Goal: Task Accomplishment & Management: Complete application form

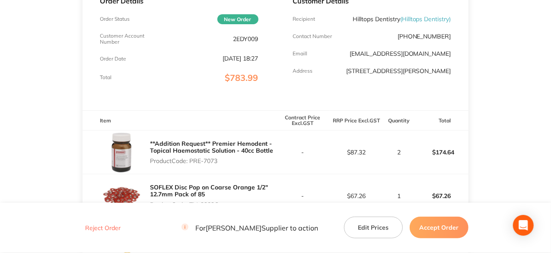
scroll to position [173, 0]
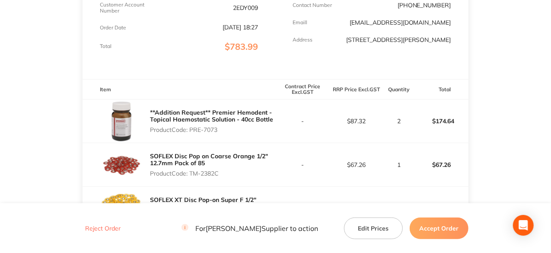
drag, startPoint x: 220, startPoint y: 130, endPoint x: 192, endPoint y: 132, distance: 28.2
click at [192, 132] on p "Product Code: PRE-7073" at bounding box center [212, 129] width 125 height 7
copy p "PRE-7073"
drag, startPoint x: 221, startPoint y: 174, endPoint x: 191, endPoint y: 174, distance: 29.8
click at [191, 174] on p "Product Code: TM-2382C" at bounding box center [212, 173] width 125 height 7
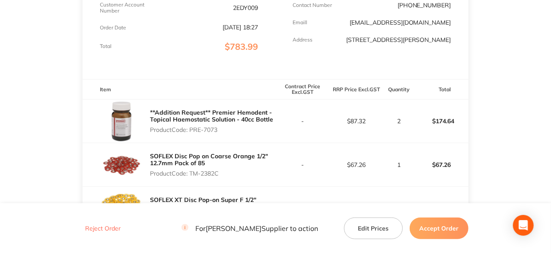
copy p "TM-2382C"
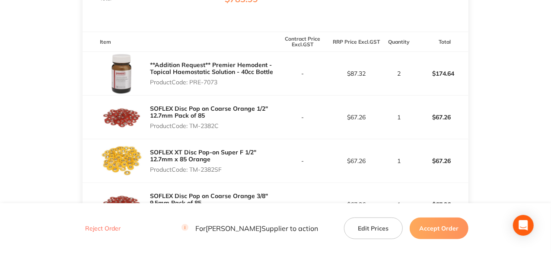
scroll to position [259, 0]
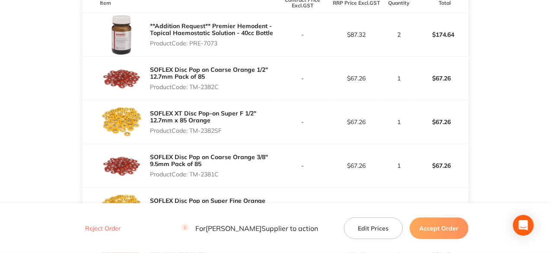
drag, startPoint x: 223, startPoint y: 131, endPoint x: 191, endPoint y: 130, distance: 32.4
click at [191, 130] on p "Product Code: TM-2382SF" at bounding box center [212, 130] width 125 height 7
copy p "TM-2382SF"
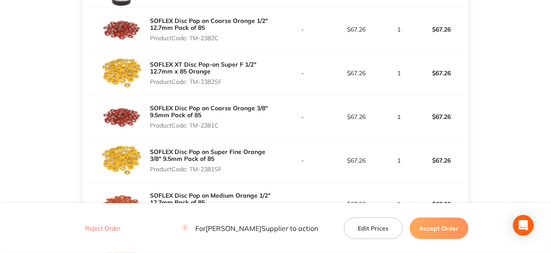
scroll to position [346, 0]
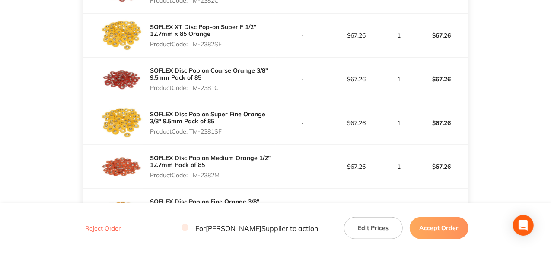
drag, startPoint x: 220, startPoint y: 87, endPoint x: 191, endPoint y: 87, distance: 29.4
click at [191, 87] on p "Product Code: TM-2381C" at bounding box center [212, 87] width 125 height 7
copy p "TM-2381C"
drag, startPoint x: 221, startPoint y: 174, endPoint x: 190, endPoint y: 175, distance: 31.1
click at [190, 175] on p "Product Code: TM-2382M" at bounding box center [212, 175] width 125 height 7
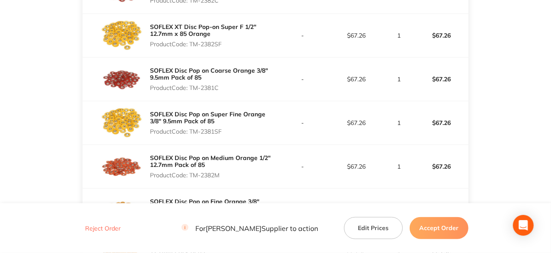
copy p "TM-2382M"
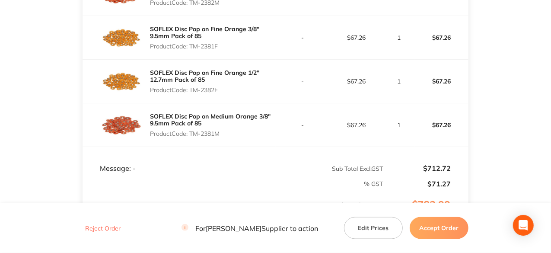
scroll to position [519, 0]
drag, startPoint x: 220, startPoint y: 45, endPoint x: 192, endPoint y: 46, distance: 27.7
click at [192, 46] on p "Product Code: TM-2381F" at bounding box center [212, 45] width 125 height 7
copy p "TM-2381F"
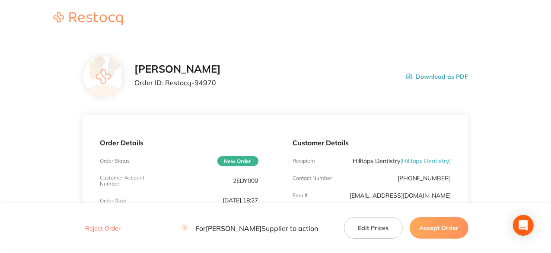
scroll to position [0, 0]
drag, startPoint x: 214, startPoint y: 83, endPoint x: 165, endPoint y: 83, distance: 49.7
click at [165, 83] on p "Order ID: Restocq- 94970" at bounding box center [177, 83] width 86 height 8
copy p "Restocq- 94970"
click at [450, 233] on button "Accept Order" at bounding box center [439, 228] width 59 height 22
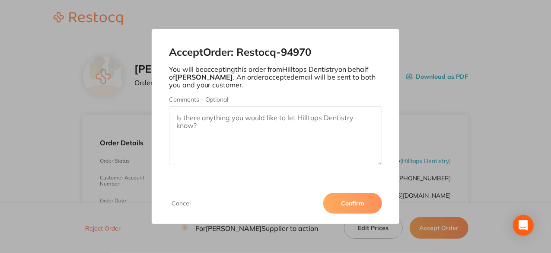
click at [345, 206] on button "Confirm" at bounding box center [352, 203] width 59 height 21
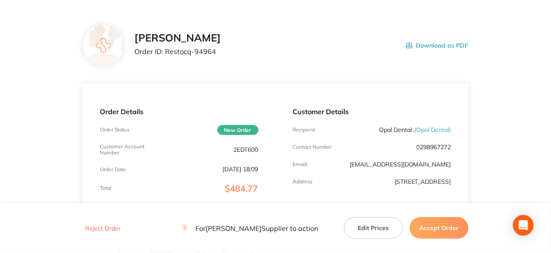
scroll to position [216, 0]
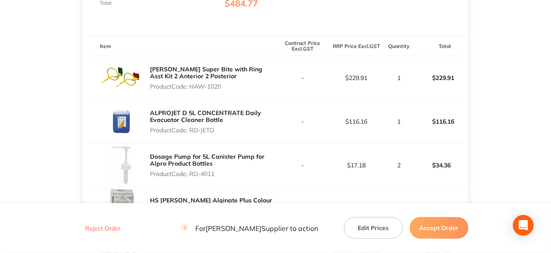
drag, startPoint x: 223, startPoint y: 86, endPoint x: 191, endPoint y: 86, distance: 32.0
click at [191, 86] on p "Product Code: HAW-1020" at bounding box center [212, 86] width 125 height 7
copy p "HAW-1020"
drag, startPoint x: 217, startPoint y: 130, endPoint x: 191, endPoint y: 132, distance: 25.6
click at [191, 132] on p "Product Code: RD-JETD" at bounding box center [212, 130] width 125 height 7
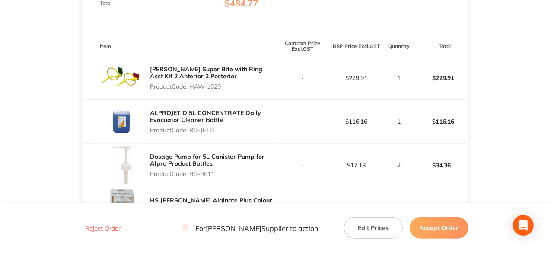
copy p "RD-JETD"
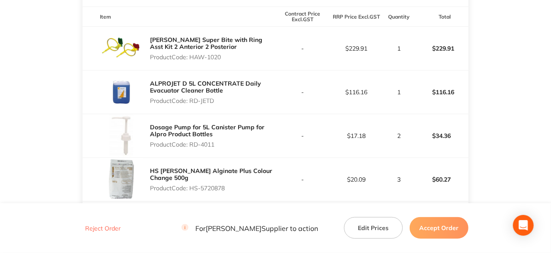
scroll to position [259, 0]
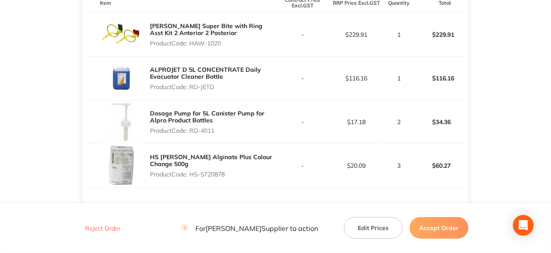
drag, startPoint x: 216, startPoint y: 130, endPoint x: 190, endPoint y: 131, distance: 25.5
click at [190, 131] on p "Product Code: RD-4011" at bounding box center [212, 130] width 125 height 7
copy p "RD-4011"
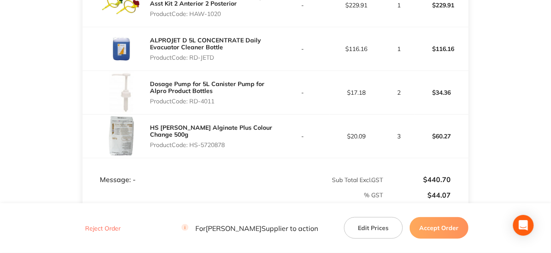
scroll to position [303, 0]
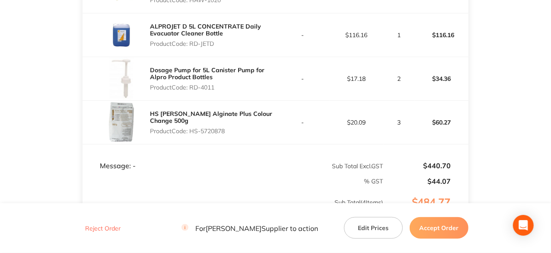
drag, startPoint x: 226, startPoint y: 132, endPoint x: 192, endPoint y: 132, distance: 33.7
click at [192, 132] on p "Product Code: HS-5720878" at bounding box center [212, 130] width 125 height 7
copy p "HS-5720878"
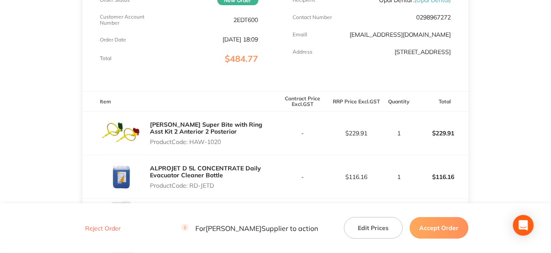
scroll to position [43, 0]
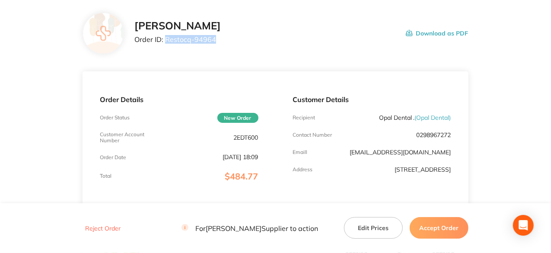
drag, startPoint x: 214, startPoint y: 39, endPoint x: 166, endPoint y: 38, distance: 48.4
click at [166, 38] on p "Order ID: Restocq- 94964" at bounding box center [177, 39] width 86 height 8
copy p "Restocq- 94964"
click at [449, 233] on button "Accept Order" at bounding box center [439, 228] width 59 height 22
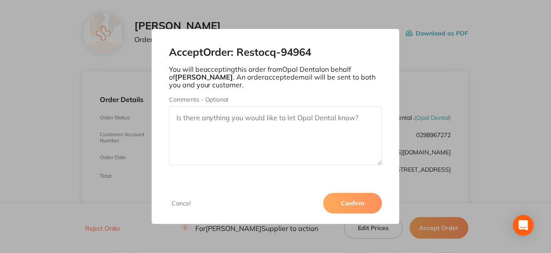
click at [354, 205] on button "Confirm" at bounding box center [352, 203] width 59 height 21
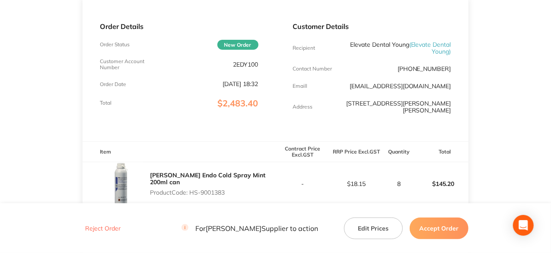
scroll to position [173, 0]
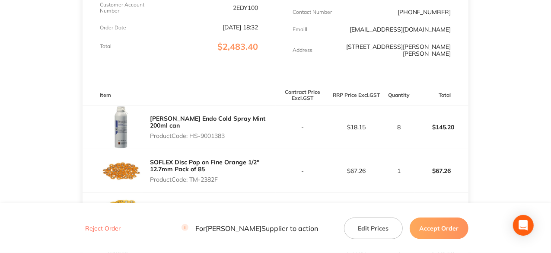
drag, startPoint x: 226, startPoint y: 130, endPoint x: 191, endPoint y: 130, distance: 35.4
click at [191, 132] on p "Product Code: HS-9001383" at bounding box center [212, 135] width 125 height 7
copy p "HS-9001383"
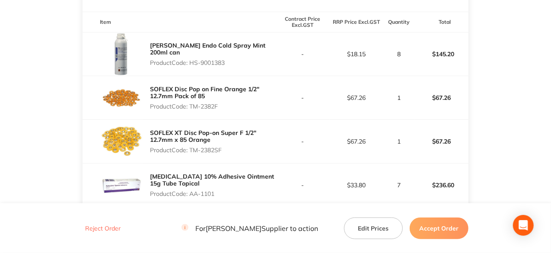
scroll to position [259, 0]
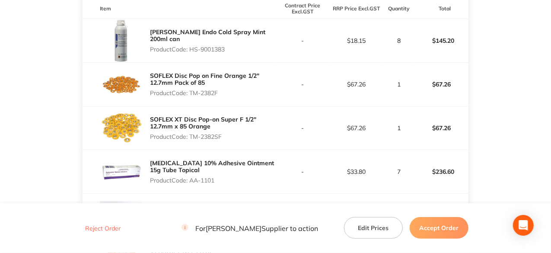
drag, startPoint x: 220, startPoint y: 87, endPoint x: 190, endPoint y: 87, distance: 29.8
click at [190, 89] on p "Product Code: TM-2382F" at bounding box center [212, 92] width 125 height 7
copy p "TM-2382F"
drag, startPoint x: 223, startPoint y: 129, endPoint x: 192, endPoint y: 128, distance: 31.6
click at [192, 133] on p "Product Code: TM-2382SF" at bounding box center [212, 136] width 125 height 7
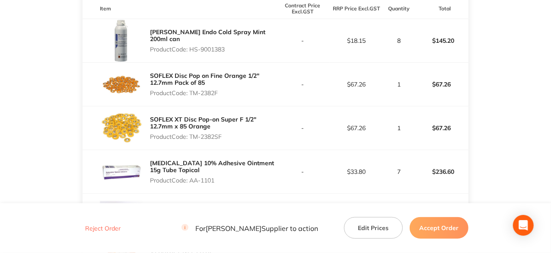
copy p "TM-2382SF"
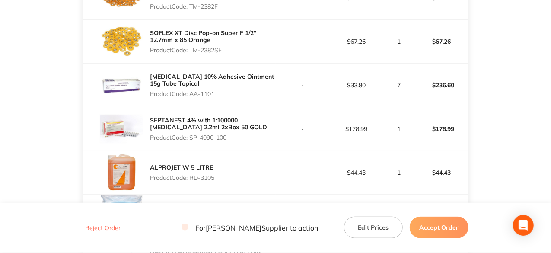
drag, startPoint x: 216, startPoint y: 87, endPoint x: 191, endPoint y: 89, distance: 24.7
click at [191, 90] on p "Product Code: AA-1101" at bounding box center [212, 93] width 125 height 7
copy p "AA-1101"
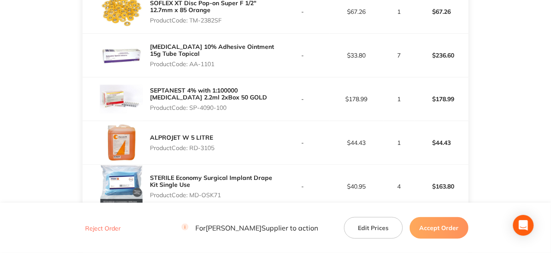
scroll to position [389, 0]
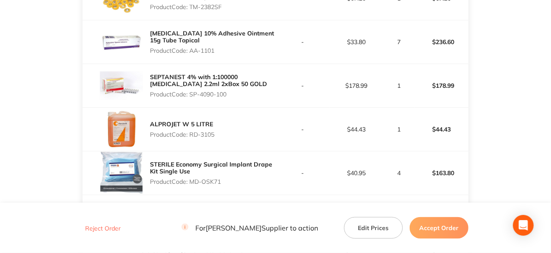
drag, startPoint x: 229, startPoint y: 86, endPoint x: 190, endPoint y: 89, distance: 39.4
click at [190, 91] on p "Product Code: SP-4090-100" at bounding box center [212, 94] width 125 height 7
click at [192, 91] on p "Product Code: SP-4090-100" at bounding box center [212, 94] width 125 height 7
drag, startPoint x: 227, startPoint y: 90, endPoint x: 192, endPoint y: 89, distance: 35.4
click at [192, 91] on p "Product Code: SP-4090-100" at bounding box center [212, 94] width 125 height 7
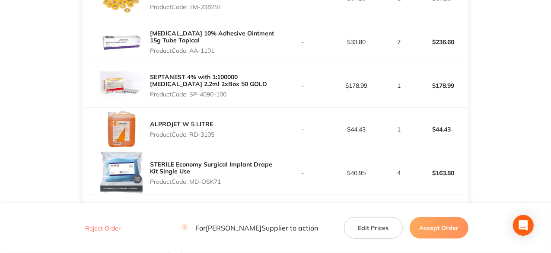
copy p "SP-4090-100"
drag, startPoint x: 216, startPoint y: 129, endPoint x: 192, endPoint y: 129, distance: 24.2
click at [192, 131] on p "Product Code: RD-3105" at bounding box center [182, 134] width 64 height 7
copy p "RD-3105"
drag, startPoint x: 222, startPoint y: 176, endPoint x: 193, endPoint y: 175, distance: 29.4
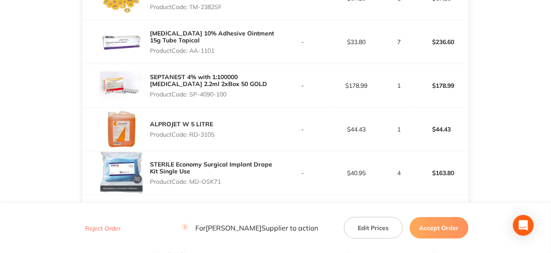
click at [193, 178] on p "Product Code: MD-OSK71" at bounding box center [212, 181] width 125 height 7
copy p "MD-OSK71"
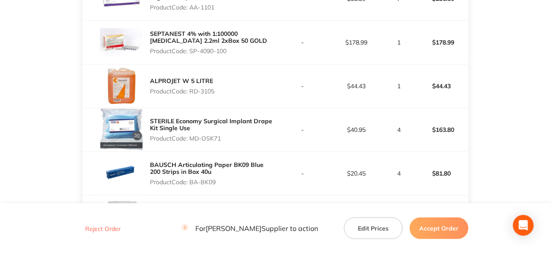
scroll to position [519, 0]
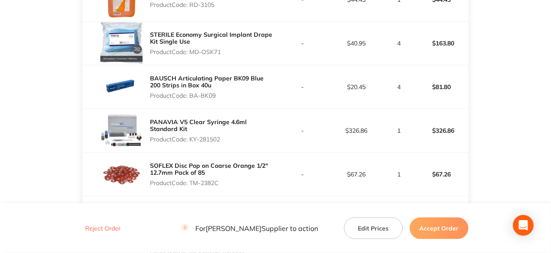
drag, startPoint x: 216, startPoint y: 89, endPoint x: 191, endPoint y: 88, distance: 24.7
click at [191, 92] on p "Product Code: BA-BK09" at bounding box center [212, 95] width 125 height 7
copy p "BA-BK09"
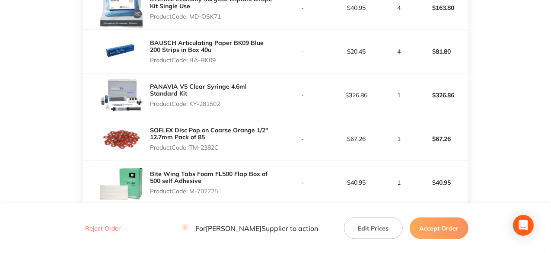
scroll to position [605, 0]
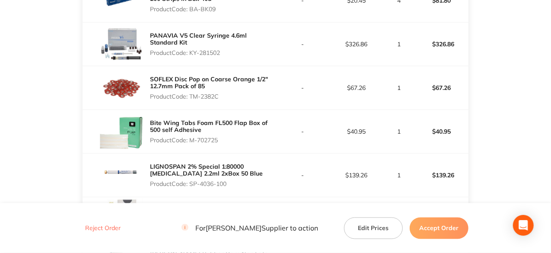
drag, startPoint x: 221, startPoint y: 46, endPoint x: 190, endPoint y: 46, distance: 31.1
click at [190, 49] on p "Product Code: KY-281502" at bounding box center [212, 52] width 125 height 7
copy p "KY-281502"
drag, startPoint x: 221, startPoint y: 88, endPoint x: 192, endPoint y: 89, distance: 29.4
click at [192, 93] on p "Product Code: TM-2382C" at bounding box center [212, 96] width 125 height 7
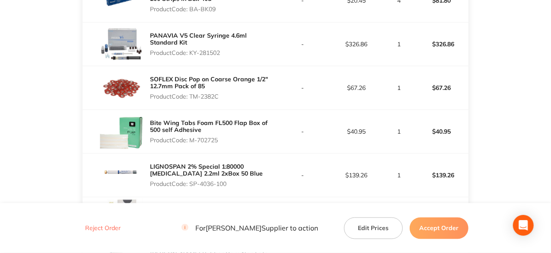
copy p "TM-2382C"
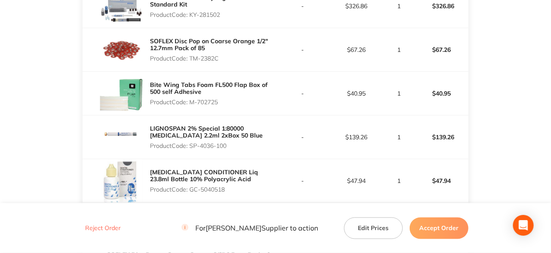
scroll to position [691, 0]
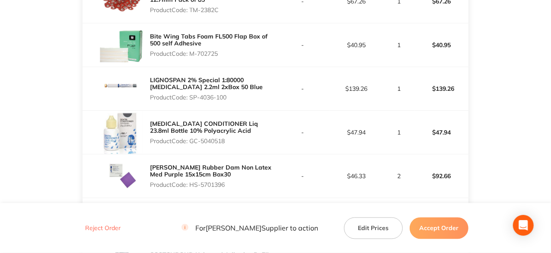
drag, startPoint x: 221, startPoint y: 48, endPoint x: 191, endPoint y: 48, distance: 29.8
click at [191, 50] on p "Product Code: M-702725" at bounding box center [212, 53] width 125 height 7
drag, startPoint x: 227, startPoint y: 90, endPoint x: 192, endPoint y: 91, distance: 35.5
click at [192, 94] on p "Product Code: SP-4036-100" at bounding box center [212, 97] width 125 height 7
drag, startPoint x: 228, startPoint y: 134, endPoint x: 193, endPoint y: 134, distance: 35.0
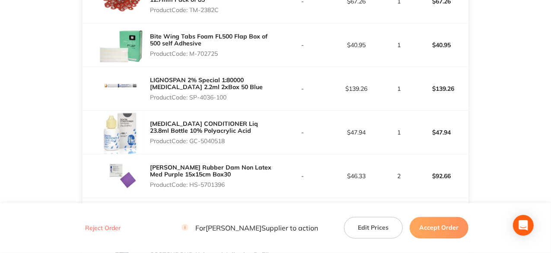
click at [193, 137] on p "Product Code: GC-5040518" at bounding box center [212, 140] width 125 height 7
drag, startPoint x: 227, startPoint y: 177, endPoint x: 192, endPoint y: 177, distance: 35.0
click at [192, 181] on p "Product Code: HS-5701396" at bounding box center [212, 184] width 125 height 7
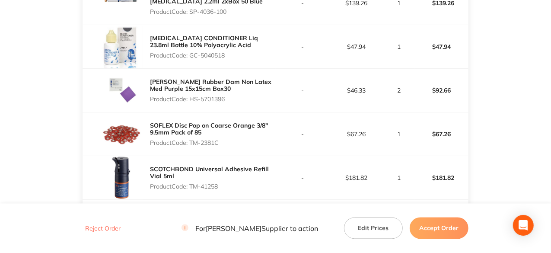
scroll to position [778, 0]
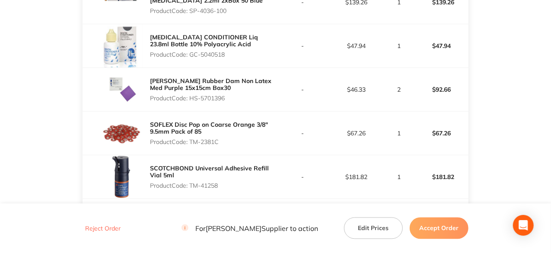
drag, startPoint x: 220, startPoint y: 133, endPoint x: 192, endPoint y: 134, distance: 28.1
click at [192, 138] on p "Product Code: TM-2381C" at bounding box center [212, 141] width 125 height 7
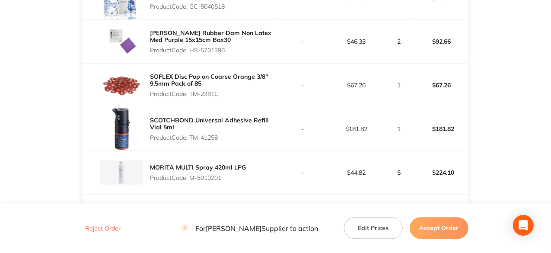
scroll to position [864, 0]
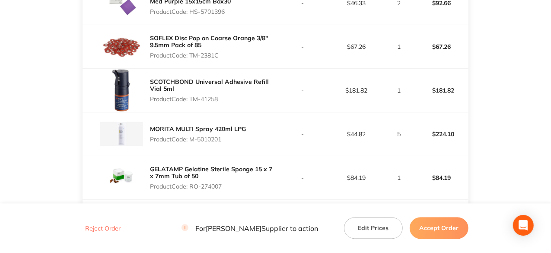
drag, startPoint x: 220, startPoint y: 92, endPoint x: 190, endPoint y: 93, distance: 29.8
click at [190, 96] on p "Product Code: TM-41258" at bounding box center [212, 99] width 125 height 7
click at [261, 102] on div "SCOTCHBOND Universal Adhesive Refill Vial 5ml Product Code: TM-41258" at bounding box center [179, 90] width 193 height 43
drag, startPoint x: 222, startPoint y: 132, endPoint x: 190, endPoint y: 132, distance: 32.0
click at [190, 136] on p "Product Code: M-5010201" at bounding box center [198, 139] width 96 height 7
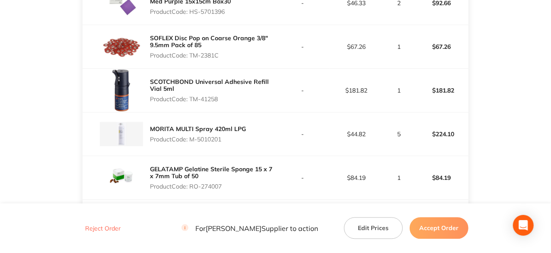
scroll to position [908, 0]
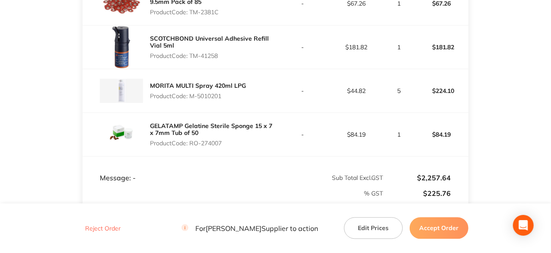
drag, startPoint x: 223, startPoint y: 136, endPoint x: 190, endPoint y: 137, distance: 32.9
click at [190, 140] on p "Product Code: RO-274007" at bounding box center [212, 143] width 125 height 7
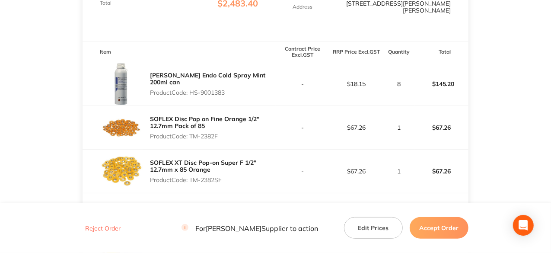
scroll to position [0, 0]
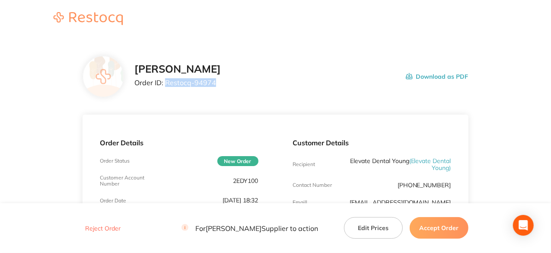
drag, startPoint x: 214, startPoint y: 82, endPoint x: 166, endPoint y: 85, distance: 48.5
click at [166, 85] on p "Order ID: Restocq- 94974" at bounding box center [177, 83] width 86 height 8
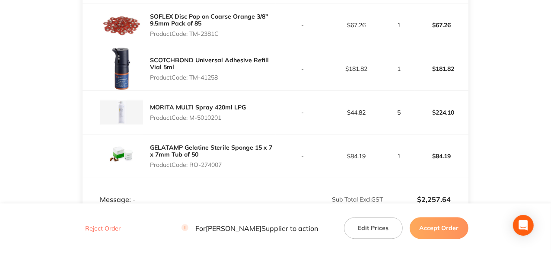
scroll to position [864, 0]
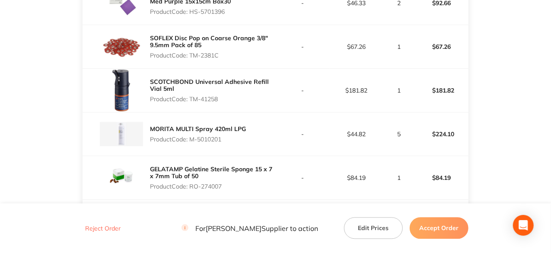
drag, startPoint x: 221, startPoint y: 90, endPoint x: 192, endPoint y: 91, distance: 29.0
click at [192, 96] on p "Product Code: TM-41258" at bounding box center [212, 99] width 125 height 7
click at [440, 233] on button "Accept Order" at bounding box center [439, 228] width 59 height 22
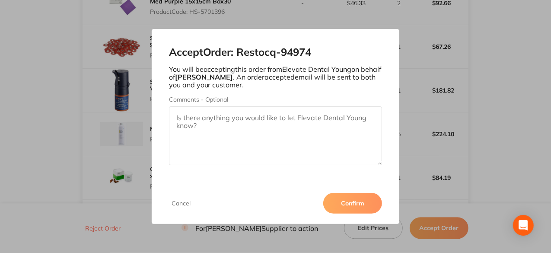
click at [347, 201] on button "Confirm" at bounding box center [352, 203] width 59 height 21
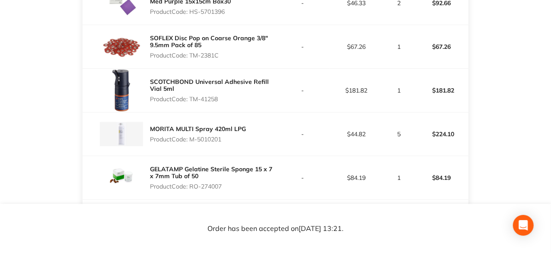
click at [263, 134] on div "MORITA MULTI Spray 420ml LPG Product Code: M-5010201" at bounding box center [179, 133] width 193 height 43
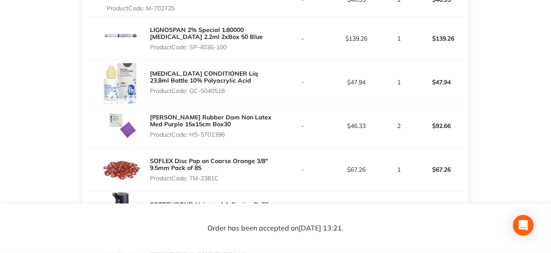
scroll to position [475, 0]
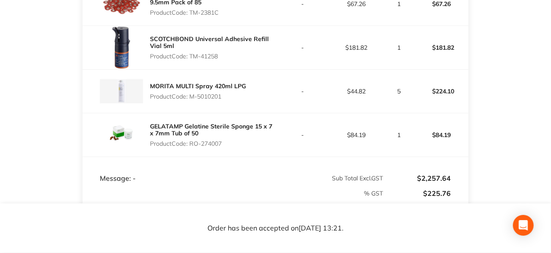
scroll to position [864, 0]
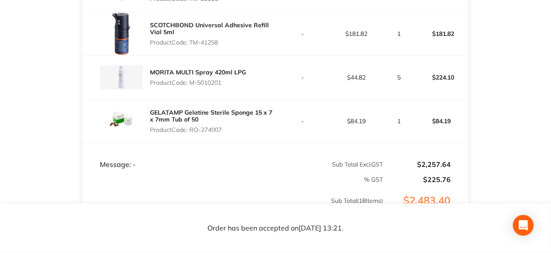
click at [211, 49] on div "SCOTCHBOND Universal Adhesive Refill Vial 5ml Product Code: TM-41258" at bounding box center [212, 33] width 125 height 31
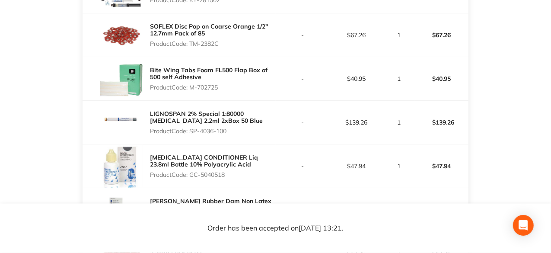
scroll to position [519, 0]
